Goal: Task Accomplishment & Management: Manage account settings

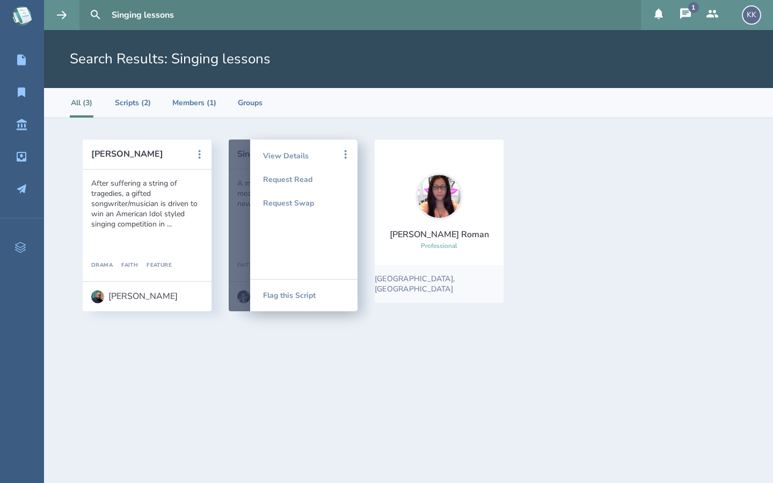
click at [682, 11] on icon at bounding box center [685, 13] width 11 height 11
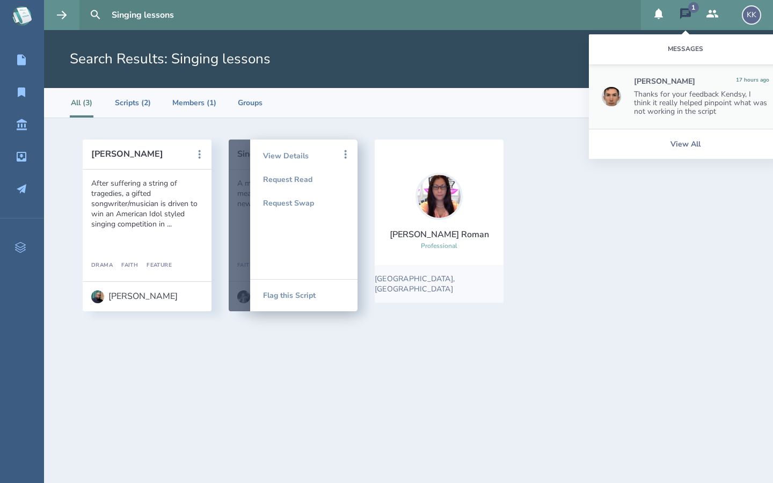
click at [689, 90] on div "Thanks for your feedback Kendsy, I think it really helped pinpoint what was not…" at bounding box center [701, 103] width 135 height 26
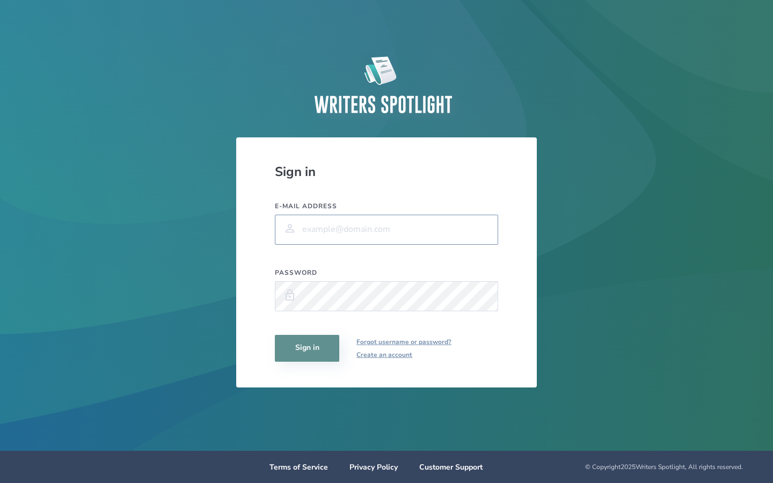
click at [309, 228] on input "E-mail address" at bounding box center [386, 230] width 223 height 30
type input "kendsy.kendall@biola.edu"
click at [306, 355] on button "Sign in" at bounding box center [307, 348] width 64 height 27
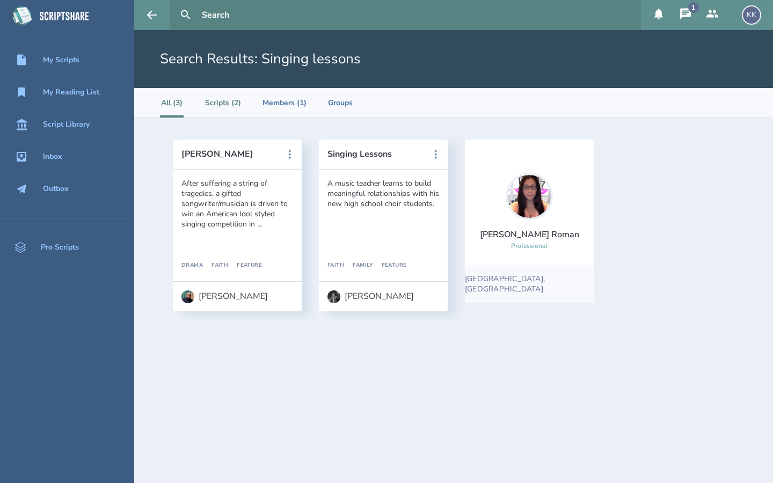
click at [228, 103] on li "Scripts (2)" at bounding box center [223, 103] width 36 height 30
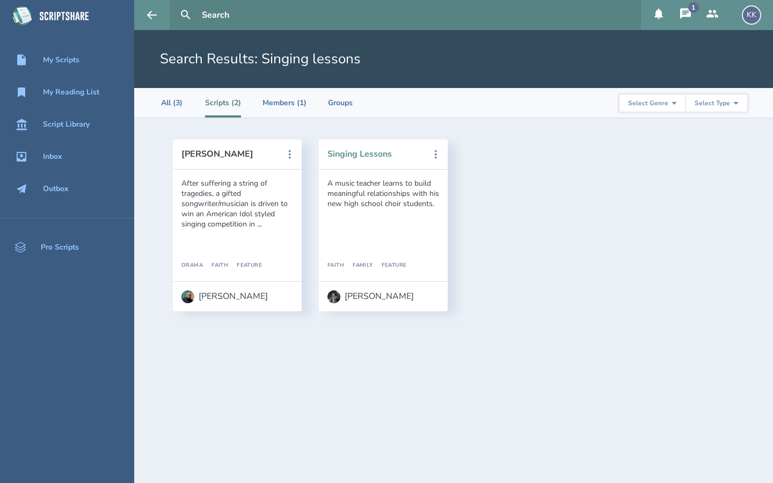
click at [374, 155] on button "Singing Lessons" at bounding box center [376, 154] width 97 height 10
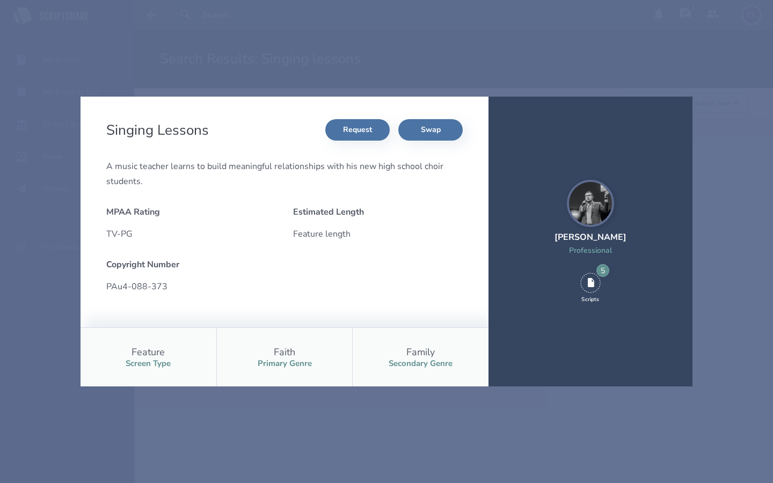
click at [347, 60] on div "Singing Lessons Request Swap A music teacher learns to build meaningful relatio…" at bounding box center [386, 241] width 773 height 483
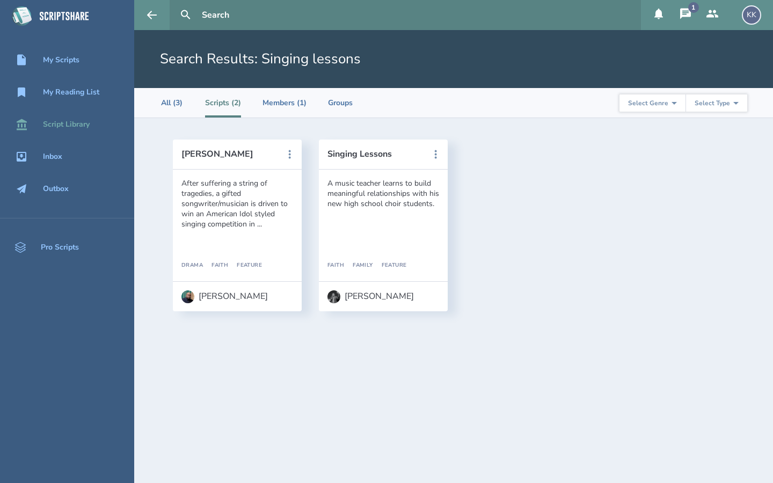
click at [72, 123] on div "Script Library" at bounding box center [66, 124] width 47 height 9
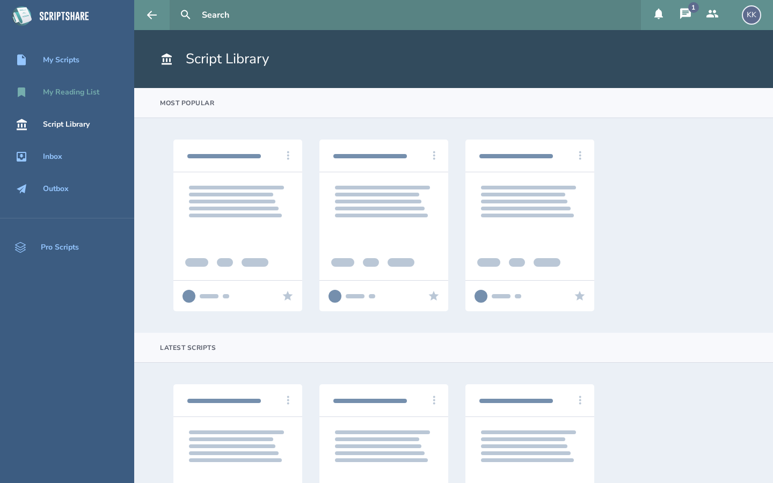
click at [80, 90] on div "My Reading List" at bounding box center [71, 92] width 56 height 9
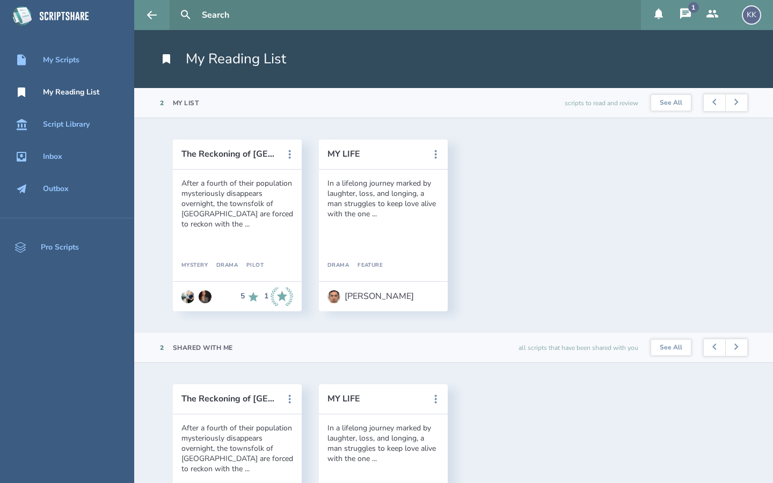
click at [773, 180] on div "The Reckoning of Crimson Falls After a fourth of their population mysteriously …" at bounding box center [453, 225] width 639 height 215
click at [687, 14] on icon at bounding box center [685, 13] width 11 height 11
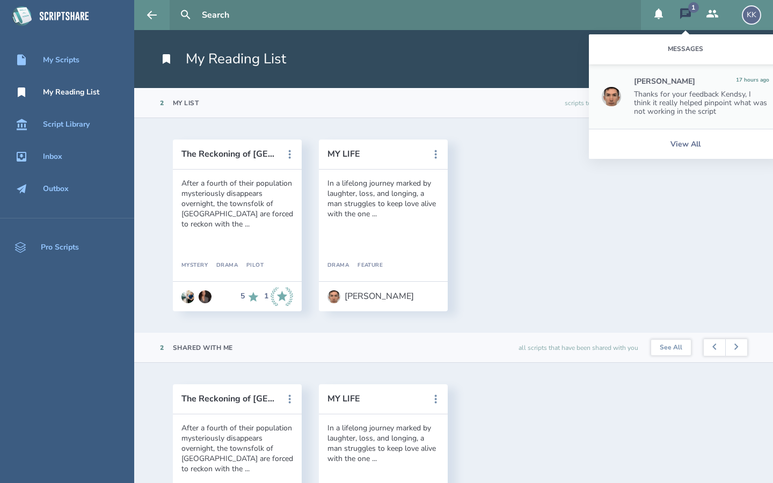
click at [738, 96] on div "Thanks for your feedback Kendsy, I think it really helped pinpoint what was not…" at bounding box center [701, 103] width 135 height 26
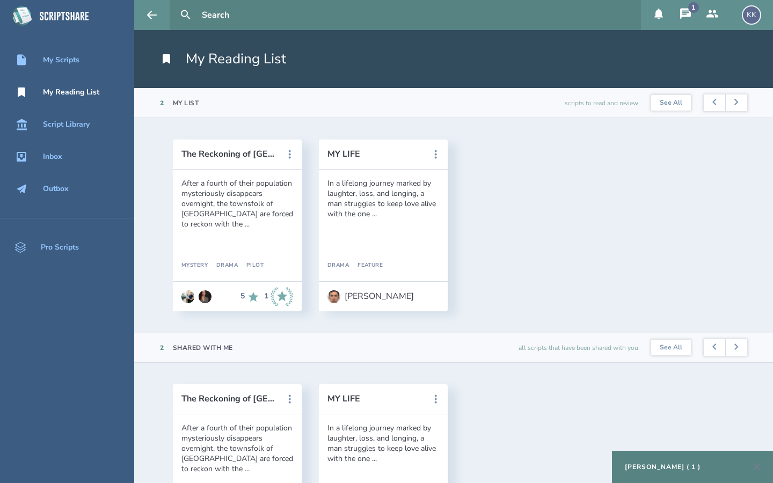
click at [706, 468] on div "Louis Delassault ( 1 )" at bounding box center [692, 467] width 161 height 32
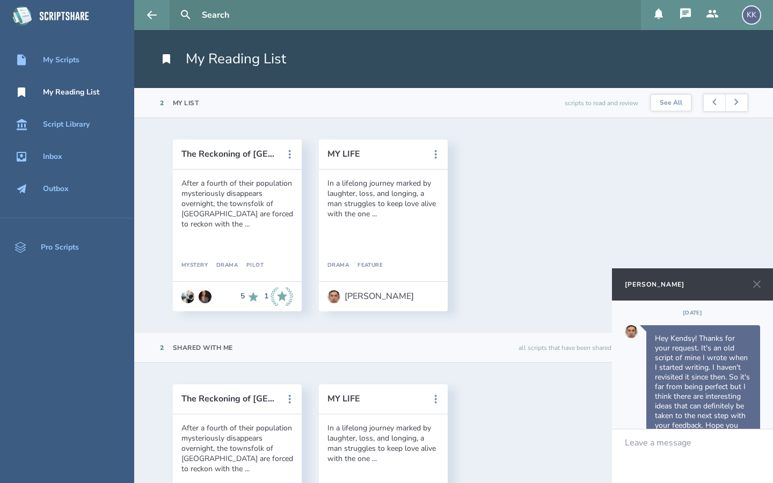
scroll to position [219, 0]
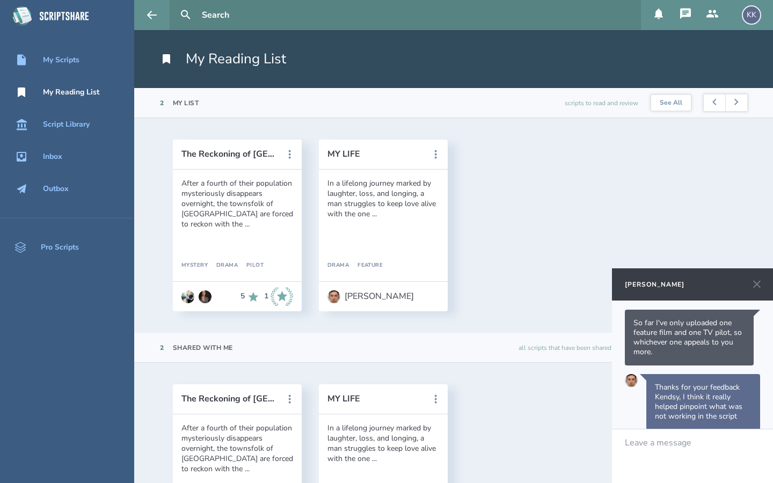
click at [686, 445] on div at bounding box center [693, 443] width 135 height 10
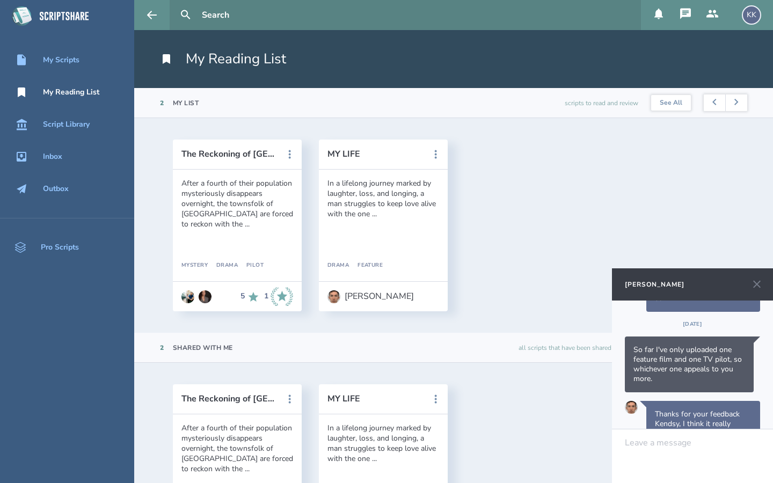
scroll to position [297, 0]
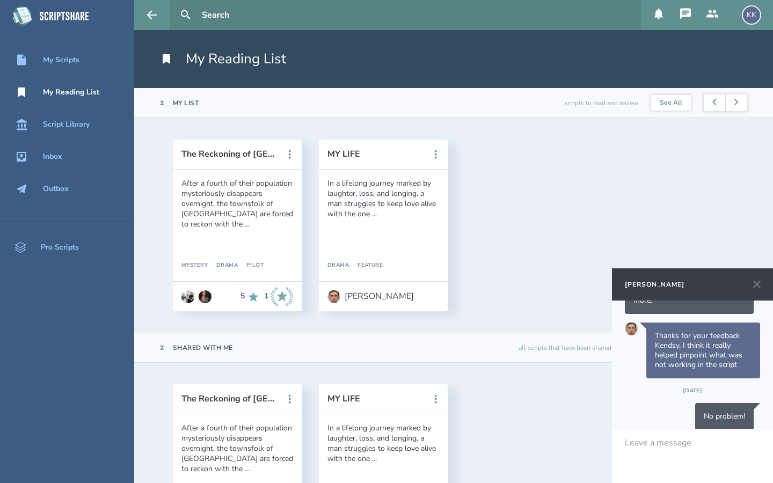
click at [760, 282] on icon at bounding box center [757, 284] width 13 height 13
